Goal: Navigation & Orientation: Go to known website

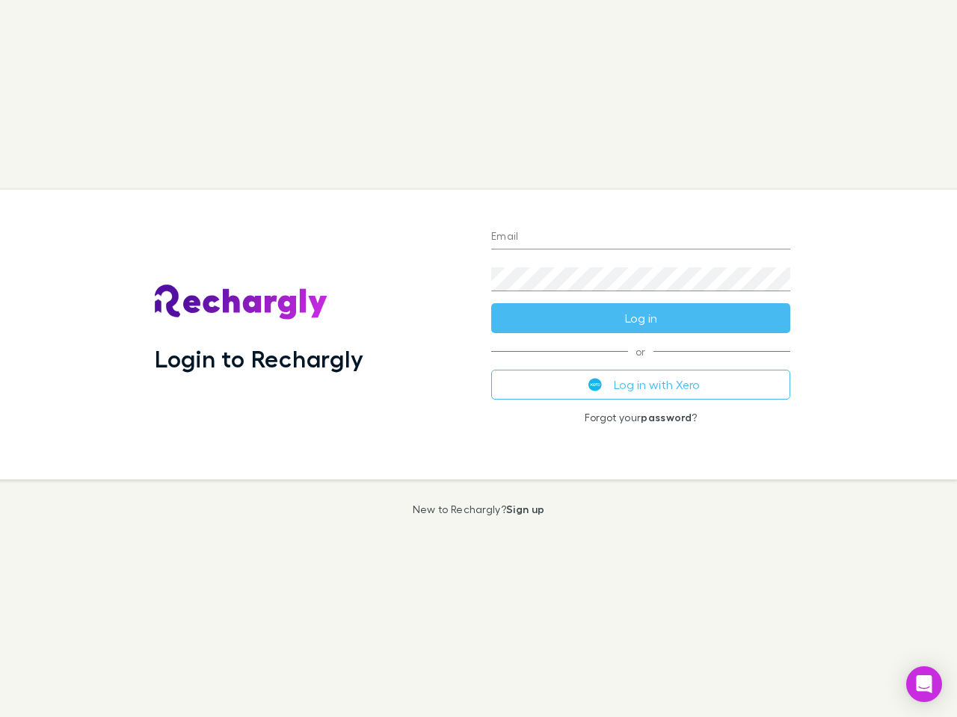
click at [478, 359] on div "Login to Rechargly" at bounding box center [311, 335] width 336 height 290
click at [641, 238] on input "Email" at bounding box center [640, 238] width 299 height 24
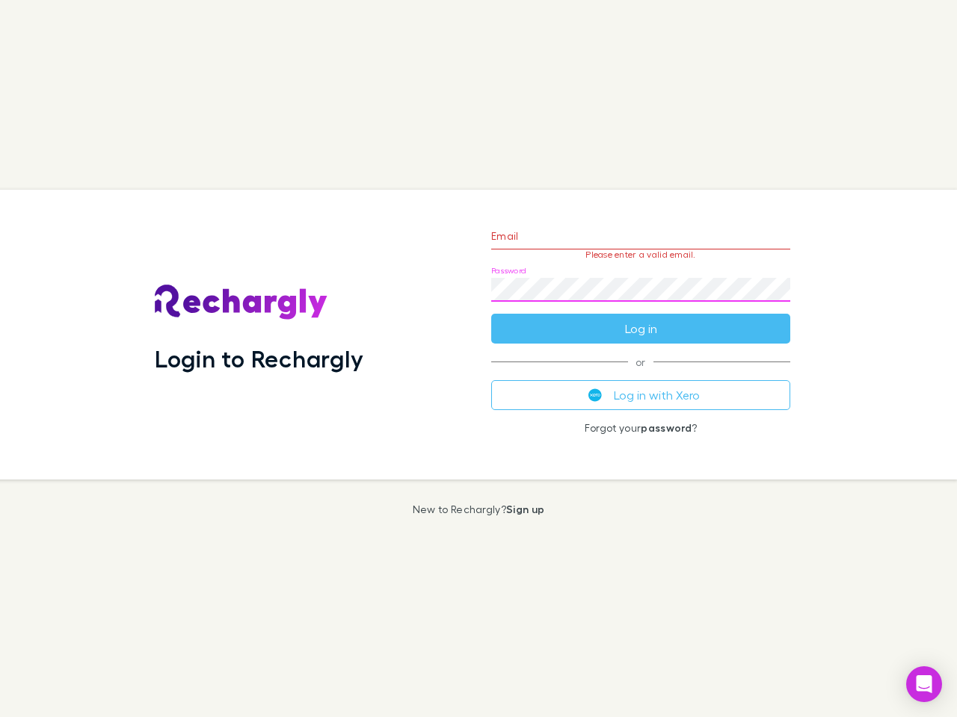
click at [641, 318] on form "Email Please enter a valid email. Password Log in" at bounding box center [640, 279] width 299 height 130
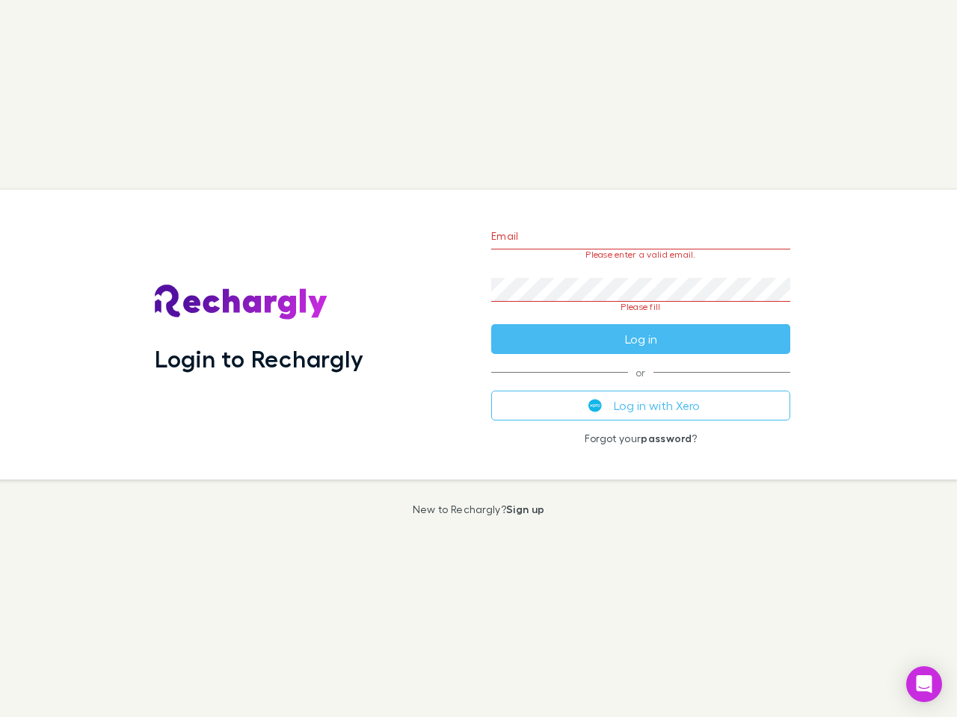
click at [641, 385] on div "Email Please enter a valid email. Password Please fill Log in or Log in with Xe…" at bounding box center [640, 335] width 323 height 290
click at [924, 685] on icon "Open Intercom Messenger" at bounding box center [924, 685] width 16 height 18
